Goal: Use online tool/utility: Utilize a website feature to perform a specific function

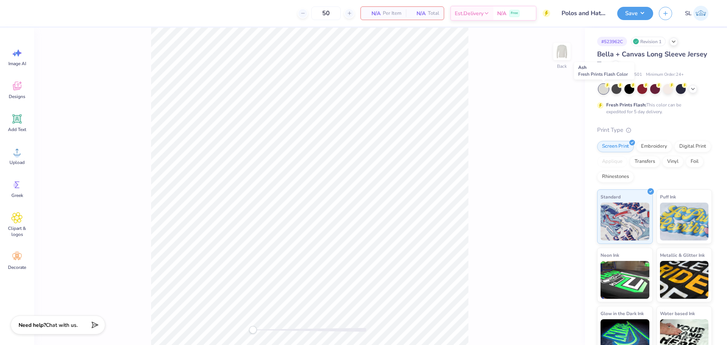
click at [603, 87] on div at bounding box center [604, 89] width 10 height 10
click at [16, 153] on circle at bounding box center [16, 154] width 5 height 5
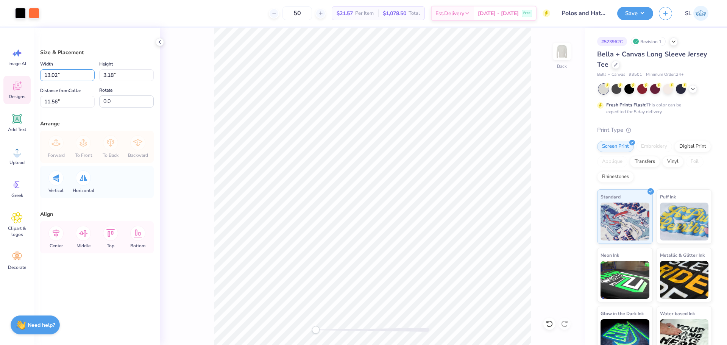
drag, startPoint x: 71, startPoint y: 72, endPoint x: 9, endPoint y: 81, distance: 62.3
click at [9, 81] on div "Art colors 50 $21.57 Per Item $1,078.50 Total Est. Delivery [DATE] - [DATE] Fre…" at bounding box center [363, 172] width 727 height 345
type input "4.00"
type input "0.98"
drag, startPoint x: 63, startPoint y: 99, endPoint x: 37, endPoint y: 104, distance: 26.5
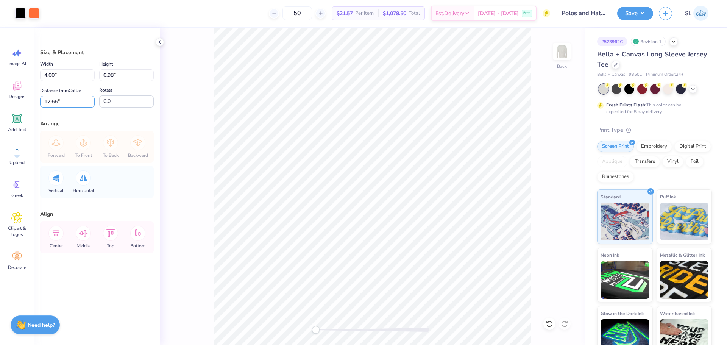
click at [37, 104] on div "Size & Placement Width 4.00 4.00 " Height 0.98 0.98 " Distance from Collar 12.6…" at bounding box center [97, 186] width 126 height 317
type input "3"
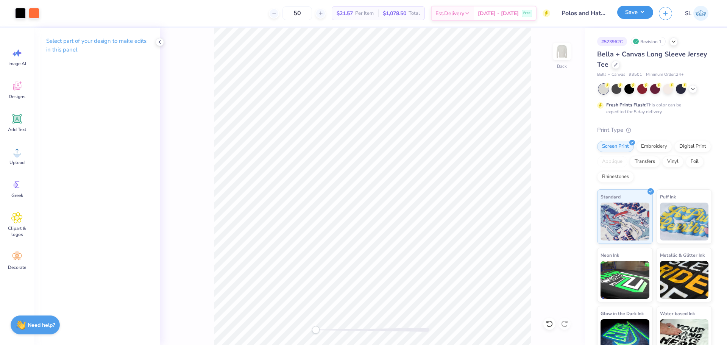
click at [637, 11] on button "Save" at bounding box center [635, 12] width 36 height 13
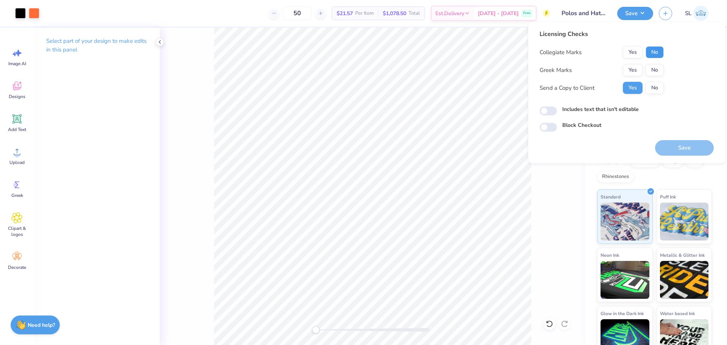
click at [654, 53] on button "No" at bounding box center [655, 52] width 18 height 12
click at [652, 72] on button "No" at bounding box center [655, 70] width 18 height 12
click at [674, 146] on button "Save" at bounding box center [684, 148] width 59 height 16
